Goal: Task Accomplishment & Management: Use online tool/utility

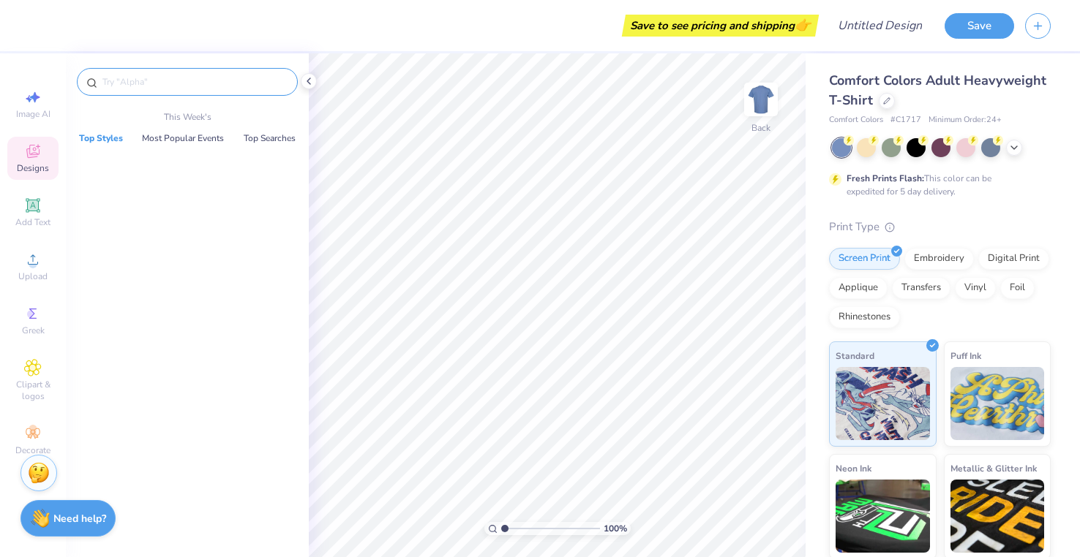
click at [206, 83] on input "text" at bounding box center [194, 82] width 187 height 15
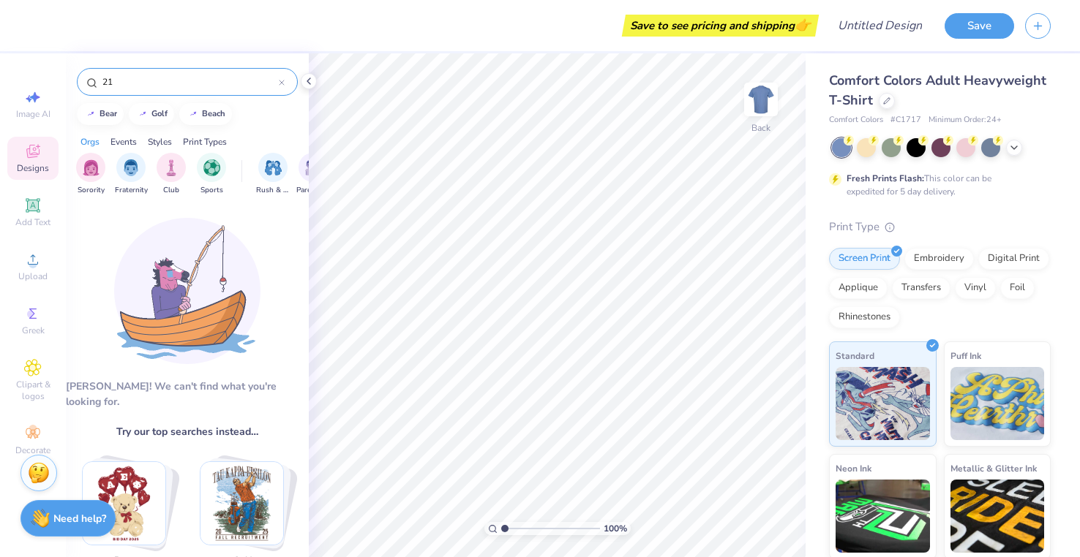
type input "2"
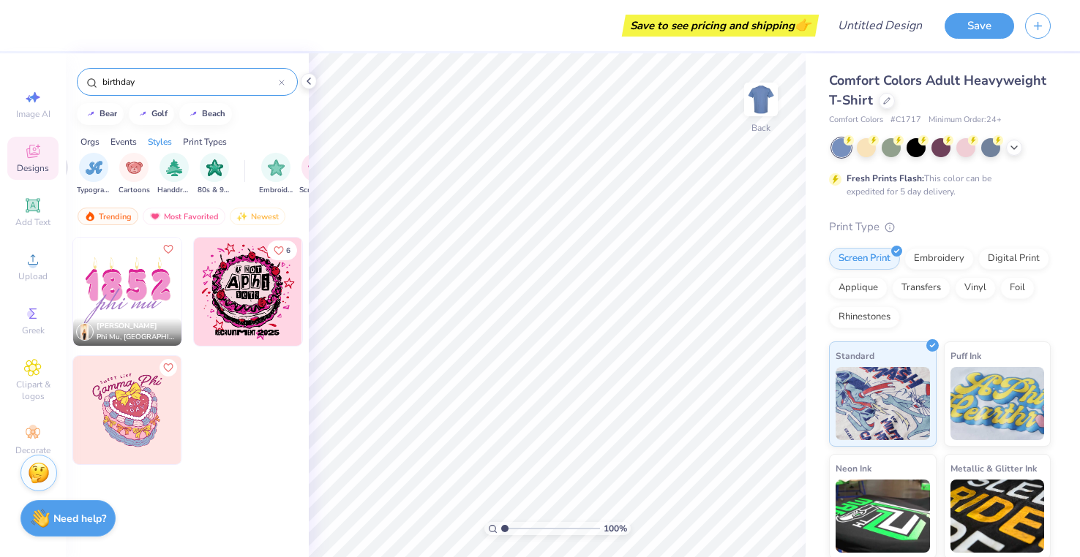
scroll to position [0, 1028]
type input "birthday"
click at [129, 281] on img at bounding box center [127, 292] width 108 height 108
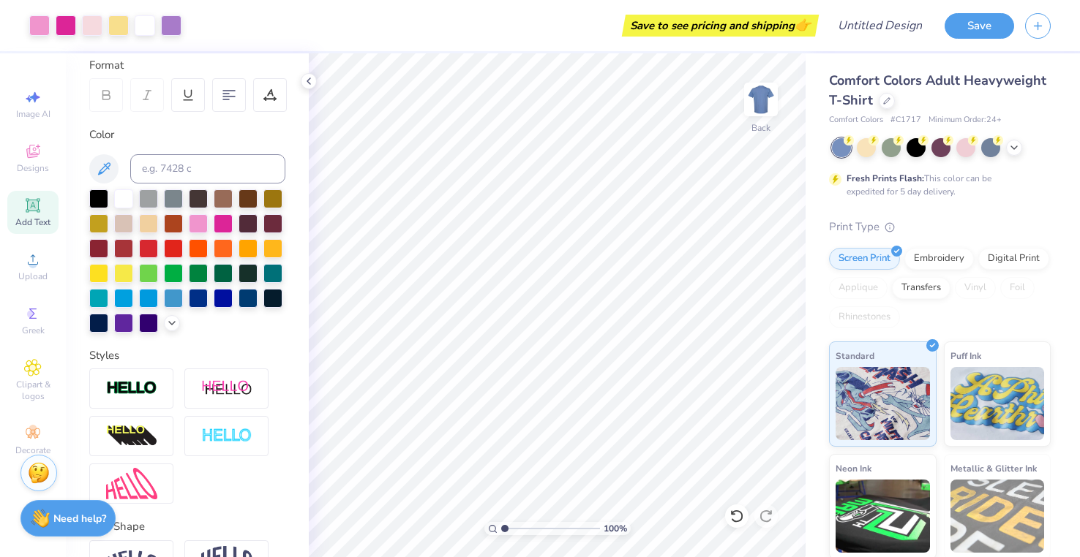
scroll to position [192, 0]
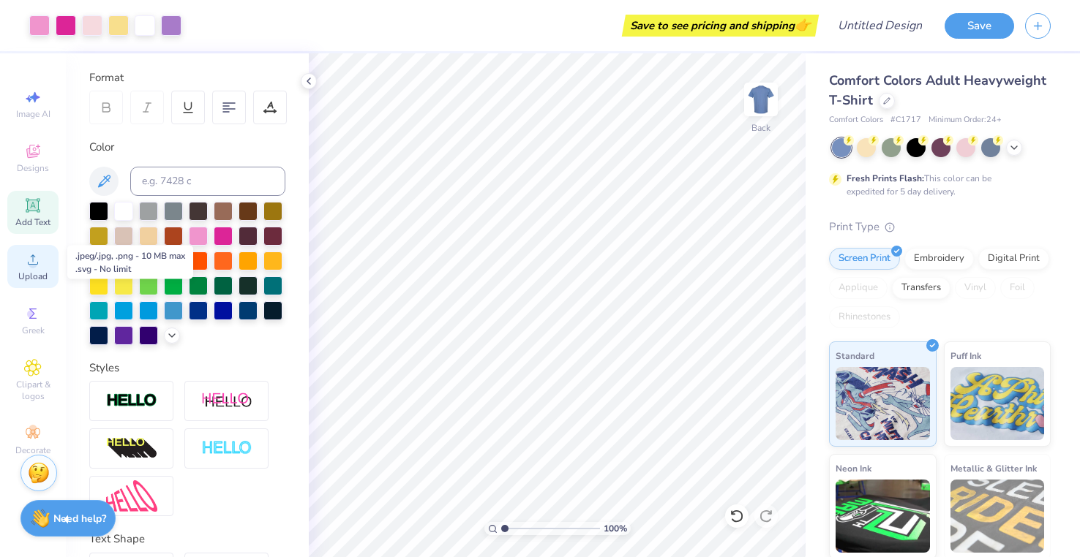
click at [39, 273] on span "Upload" at bounding box center [32, 277] width 29 height 12
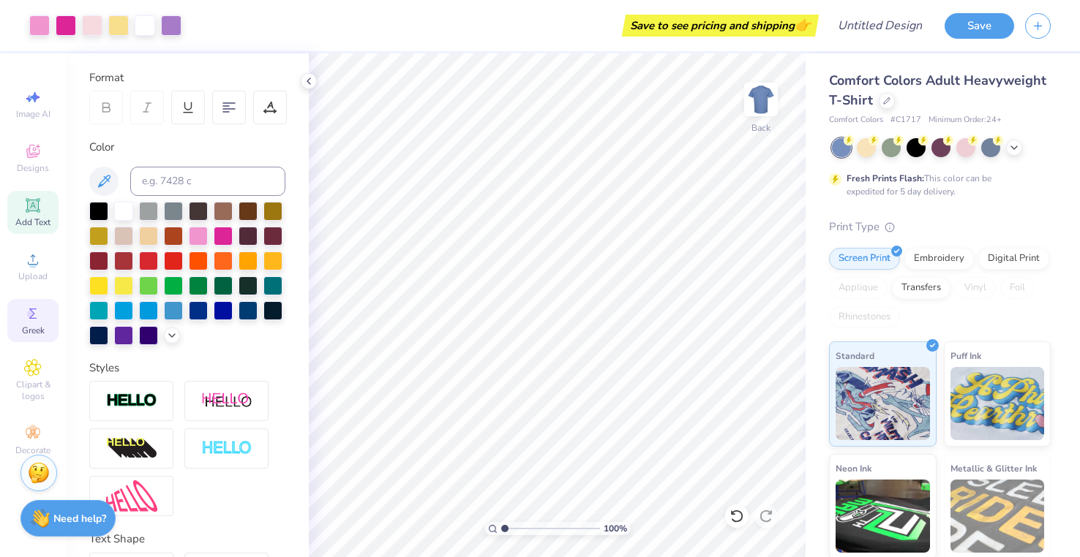
click at [42, 325] on span "Greek" at bounding box center [33, 331] width 23 height 12
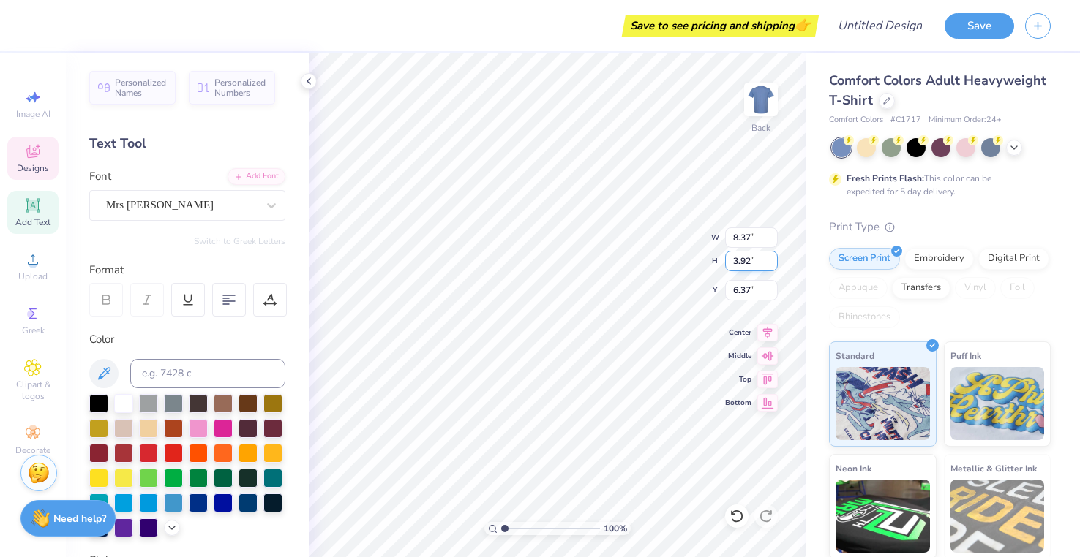
scroll to position [0, 1]
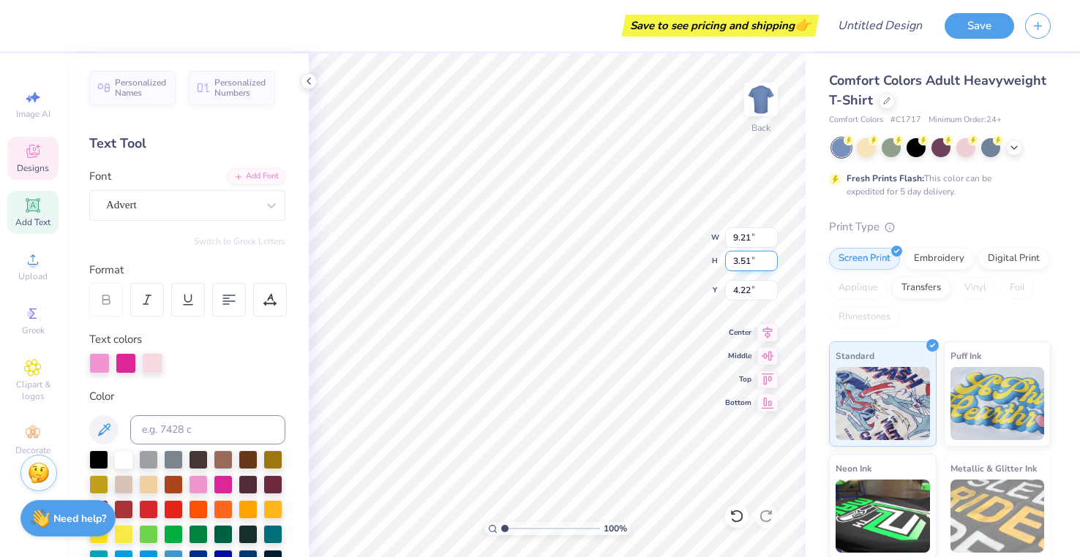
type input "9.21"
type input "3.51"
type input "4.22"
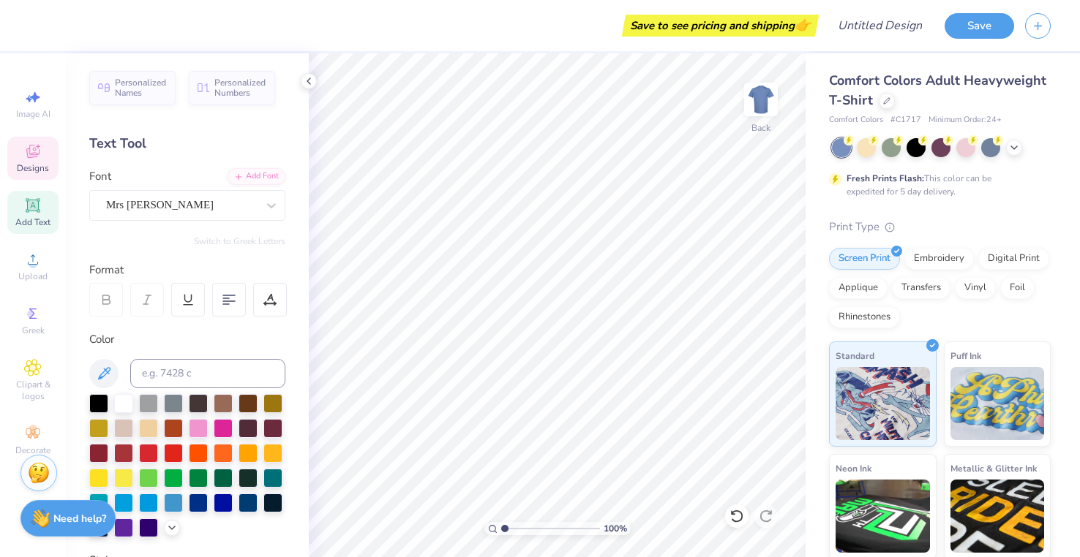
click at [43, 159] on div "Designs" at bounding box center [32, 158] width 51 height 43
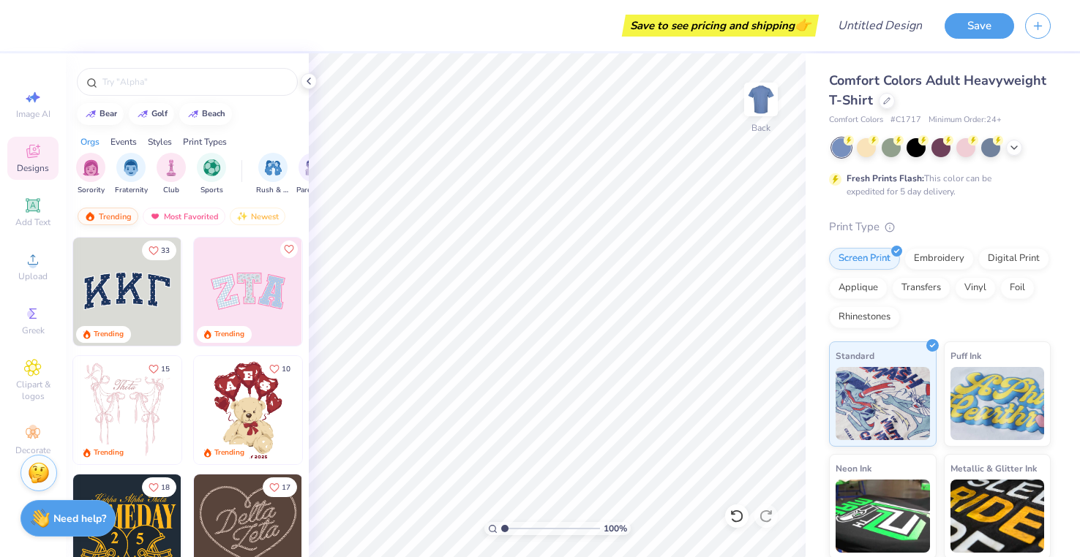
click at [110, 213] on div "Trending" at bounding box center [108, 217] width 61 height 18
click at [146, 399] on img at bounding box center [127, 410] width 108 height 108
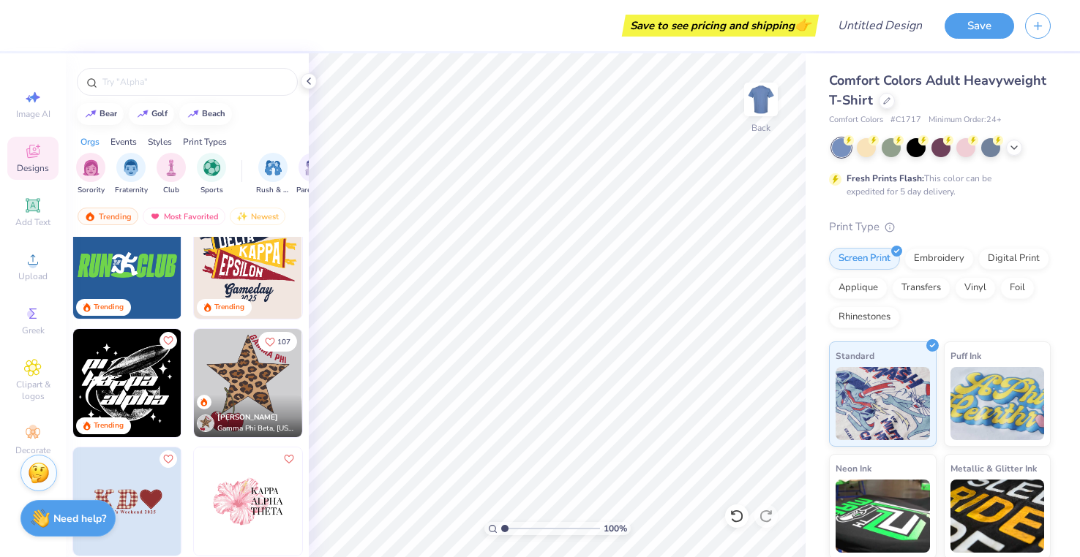
scroll to position [3346, 0]
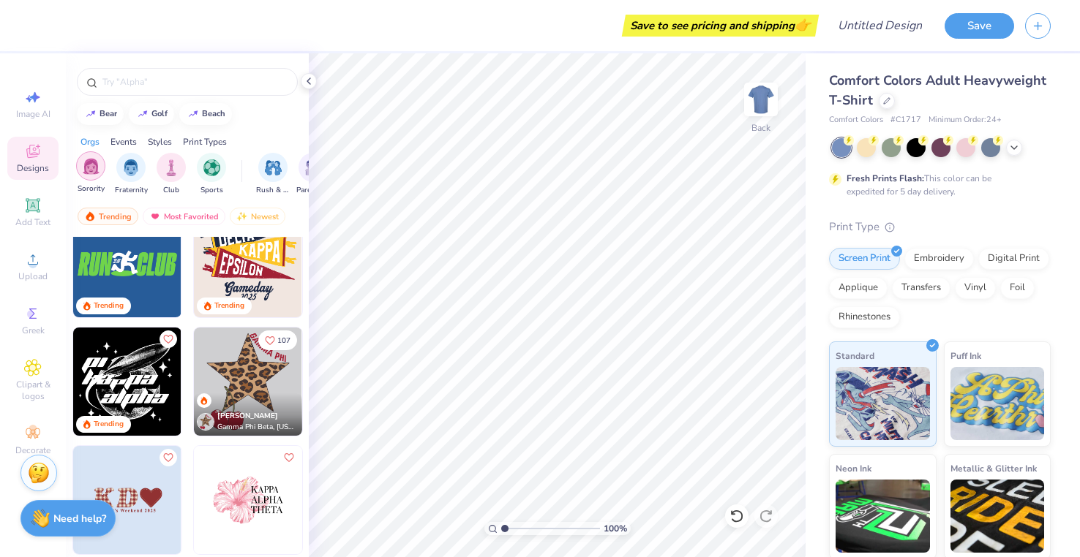
click at [97, 176] on div "filter for Sorority" at bounding box center [90, 165] width 29 height 29
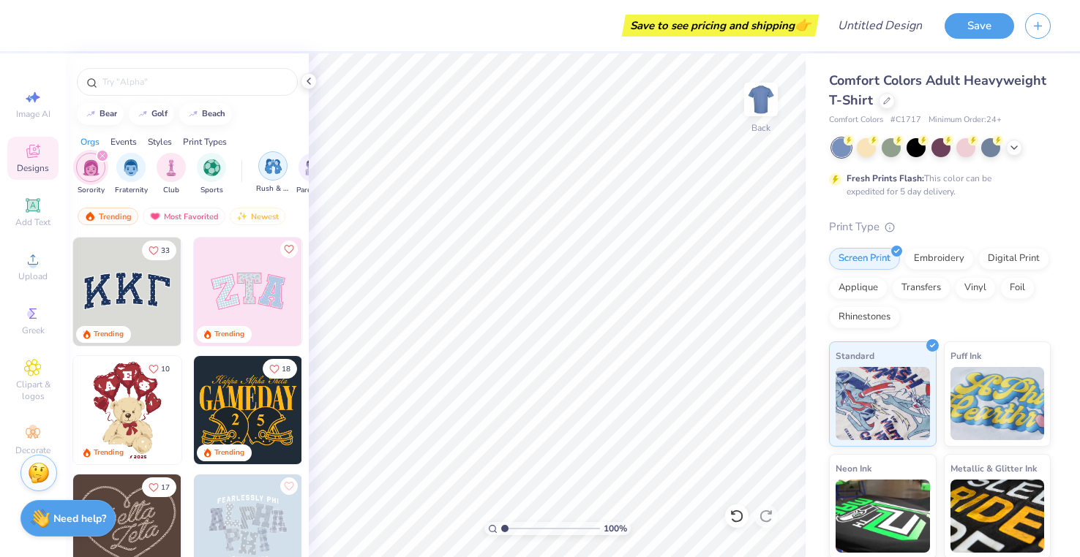
click at [269, 175] on div "filter for Rush & Bid" at bounding box center [272, 165] width 29 height 29
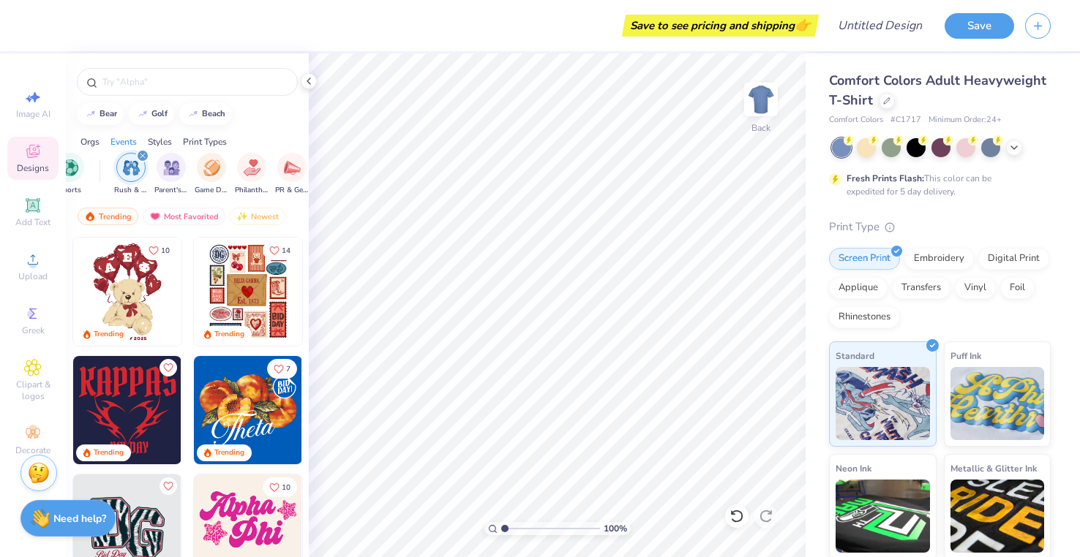
scroll to position [0, 148]
click at [168, 181] on div "Parent's Weekend" at bounding box center [165, 172] width 34 height 43
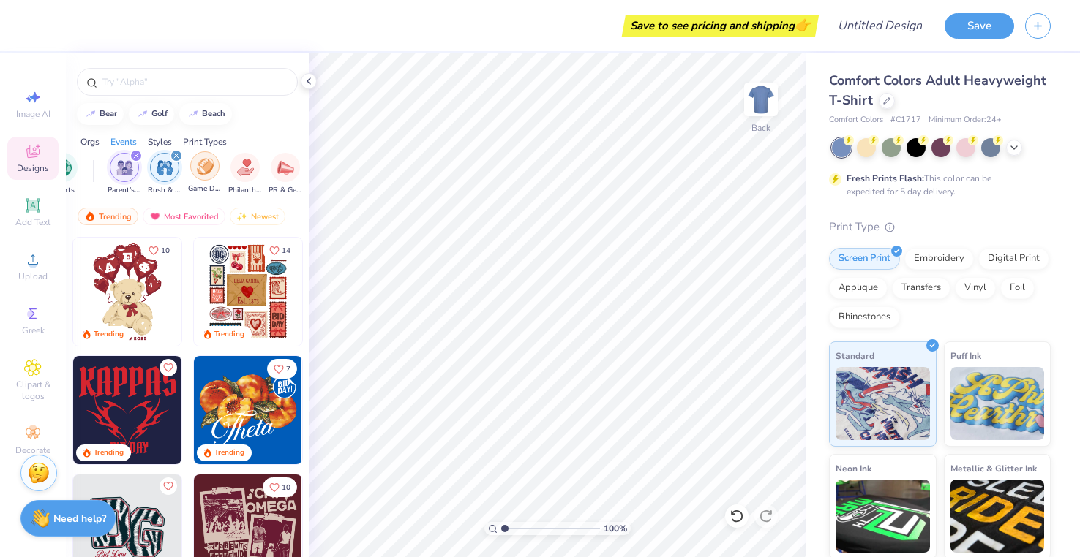
click at [197, 177] on div "filter for Game Day" at bounding box center [204, 165] width 29 height 29
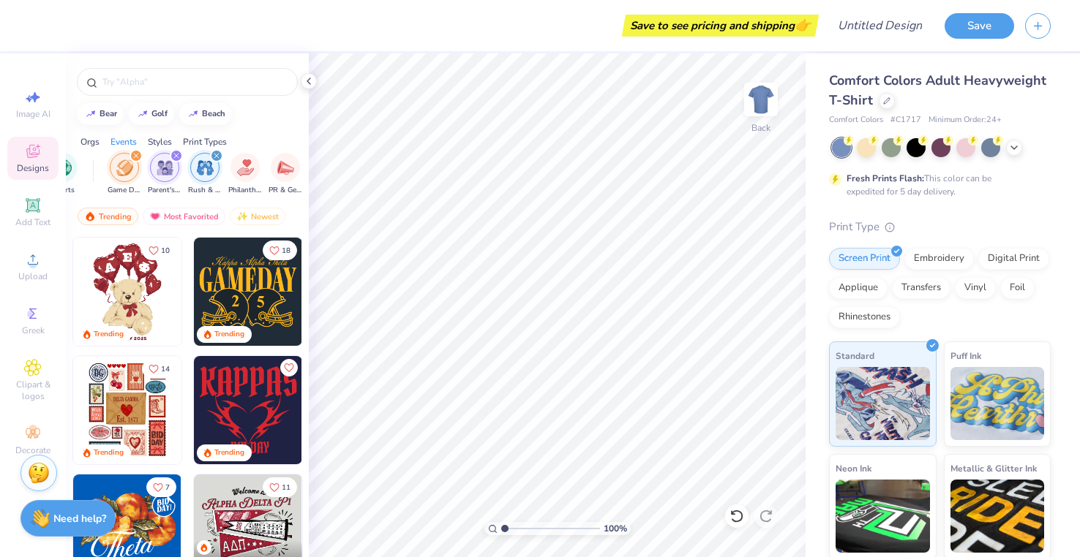
click at [138, 157] on div "filter for Game Day" at bounding box center [135, 155] width 13 height 13
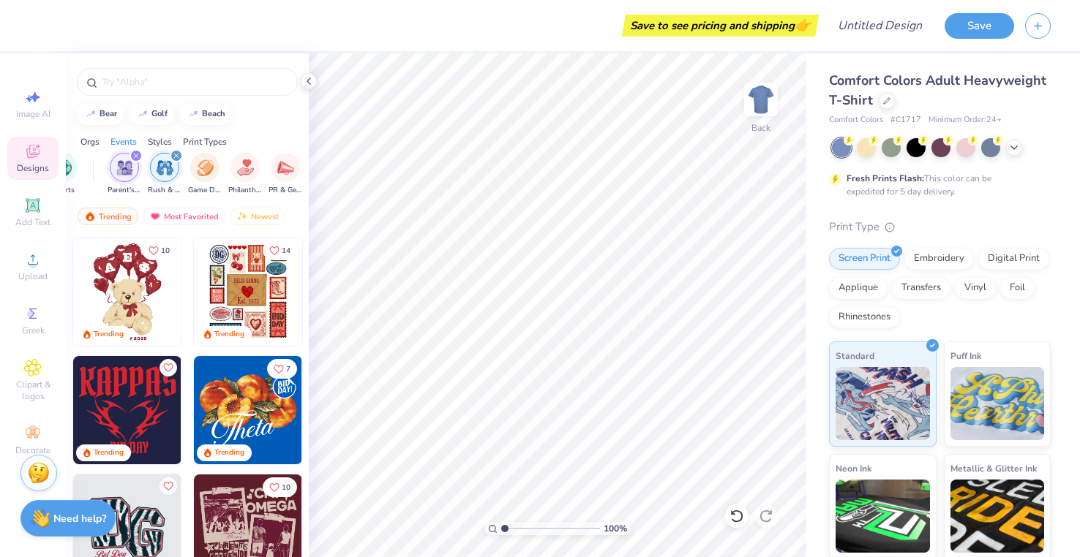
click at [135, 154] on icon "filter for Parent's Weekend" at bounding box center [136, 156] width 6 height 6
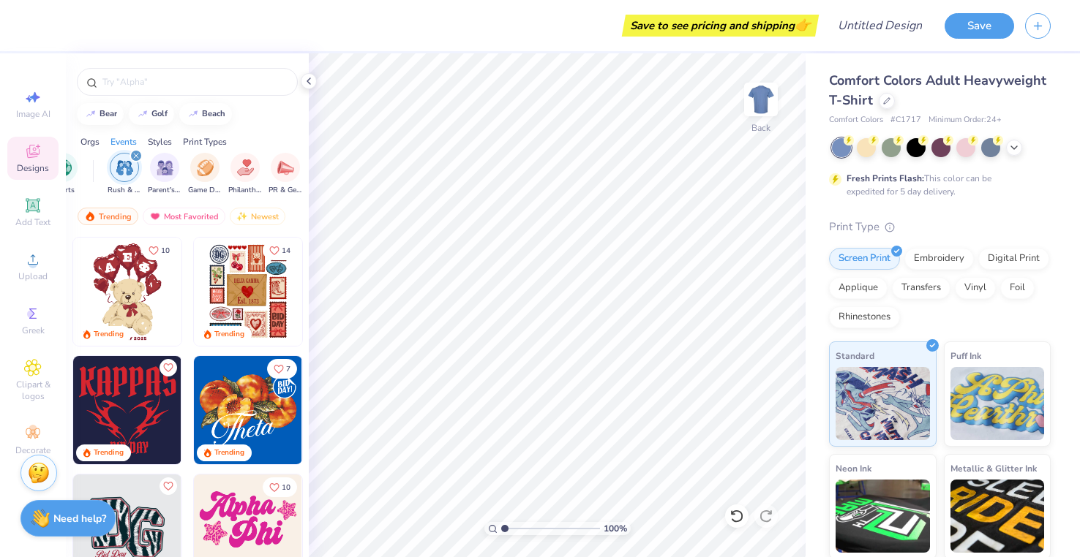
click at [135, 154] on icon "filter for Rush & Bid" at bounding box center [136, 156] width 6 height 6
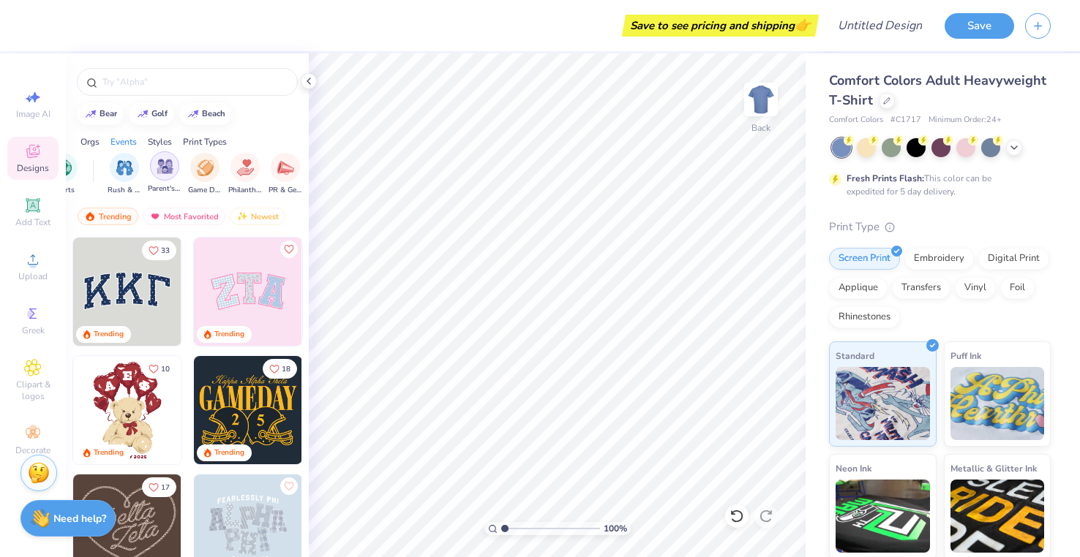
click at [157, 163] on img "filter for Parent's Weekend" at bounding box center [165, 166] width 17 height 17
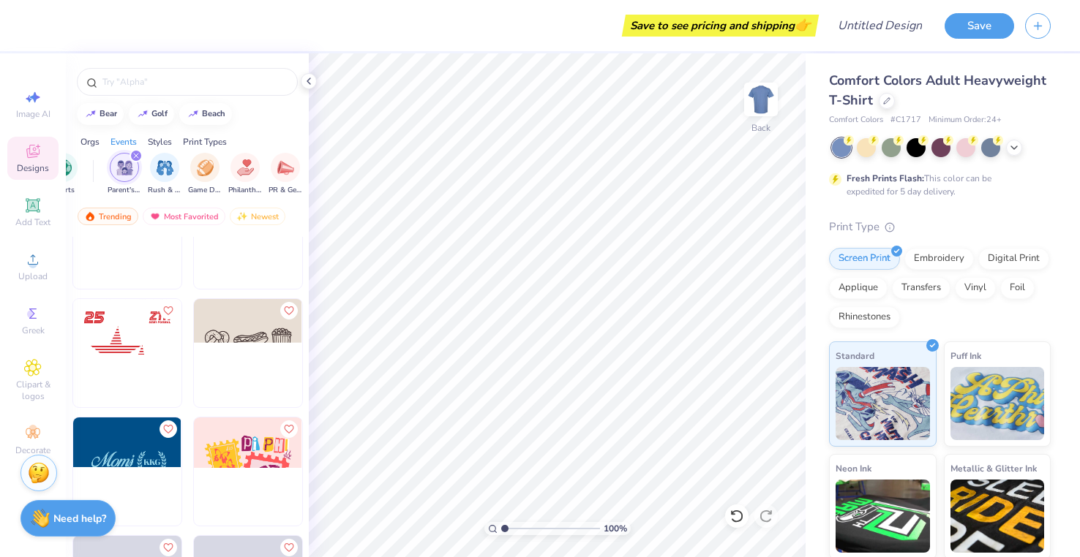
scroll to position [2543, 0]
